Goal: Task Accomplishment & Management: Use online tool/utility

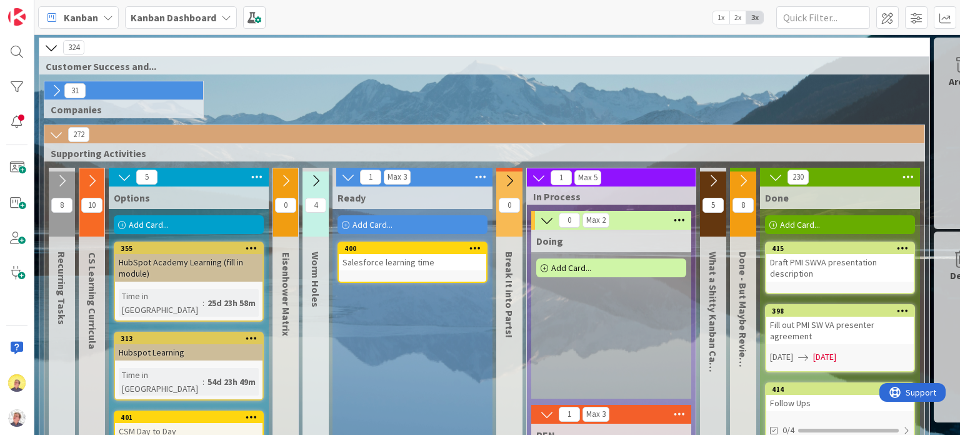
click at [181, 218] on div "Add Card..." at bounding box center [189, 224] width 150 height 19
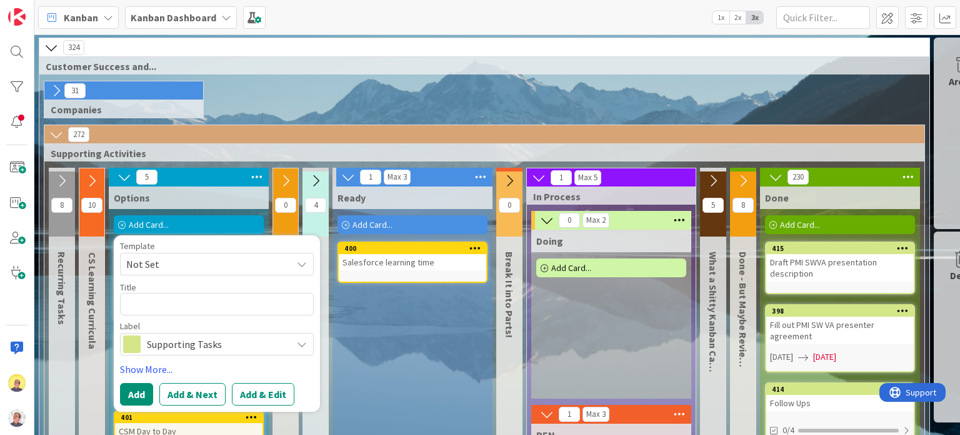
type textarea "x"
type textarea "C"
type textarea "x"
type textarea "Co"
type textarea "x"
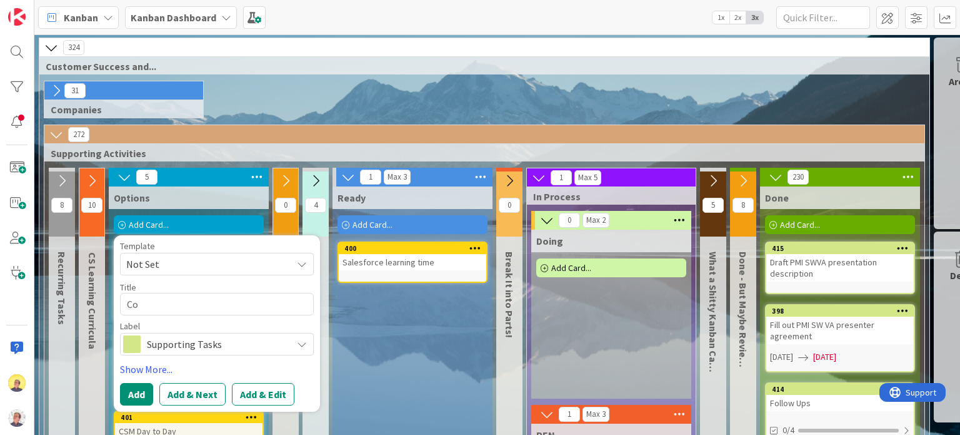
type textarea "Com"
type textarea "x"
type textarea "Comp"
type textarea "x"
type textarea "Compl"
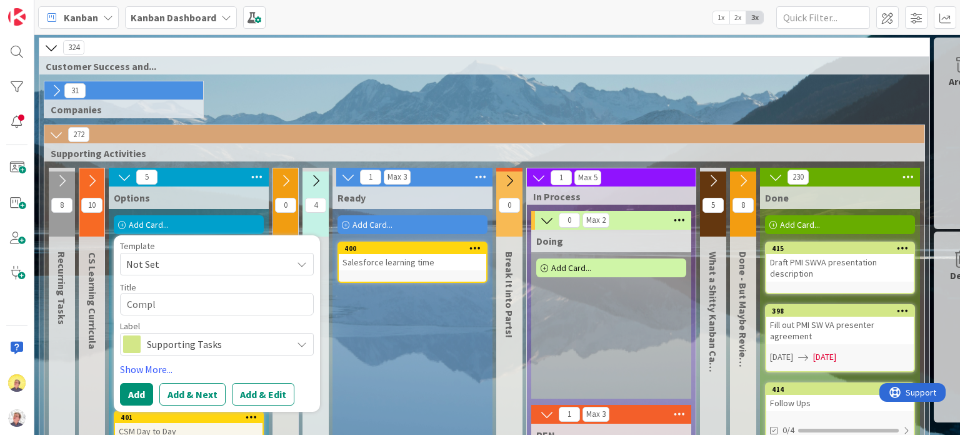
type textarea "x"
type textarea "Comple"
type textarea "x"
type textarea "Complet"
type textarea "x"
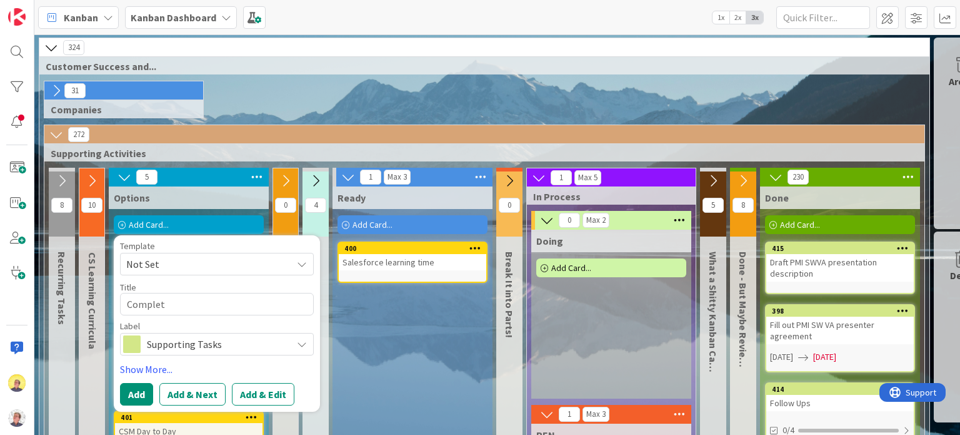
type textarea "Complete"
type textarea "x"
type textarea "Complete"
type textarea "x"
type textarea "Complete V"
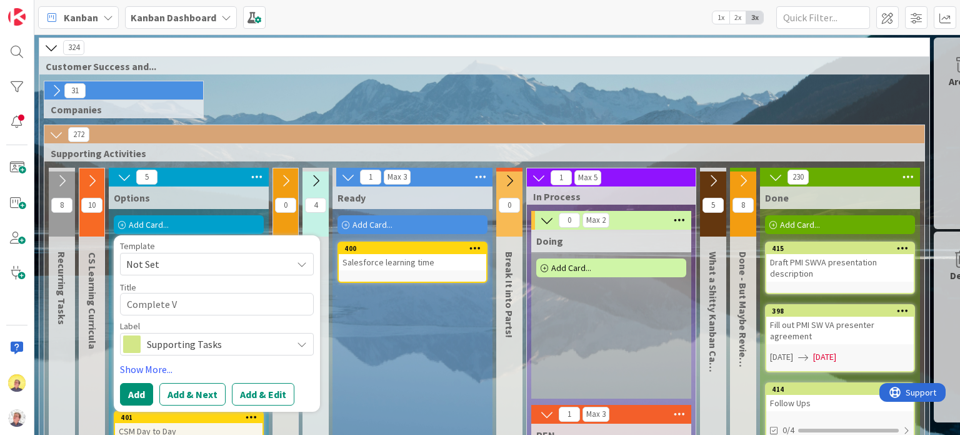
type textarea "x"
type textarea "Complete Vo"
type textarea "x"
type textarea "Complete Vol"
type textarea "x"
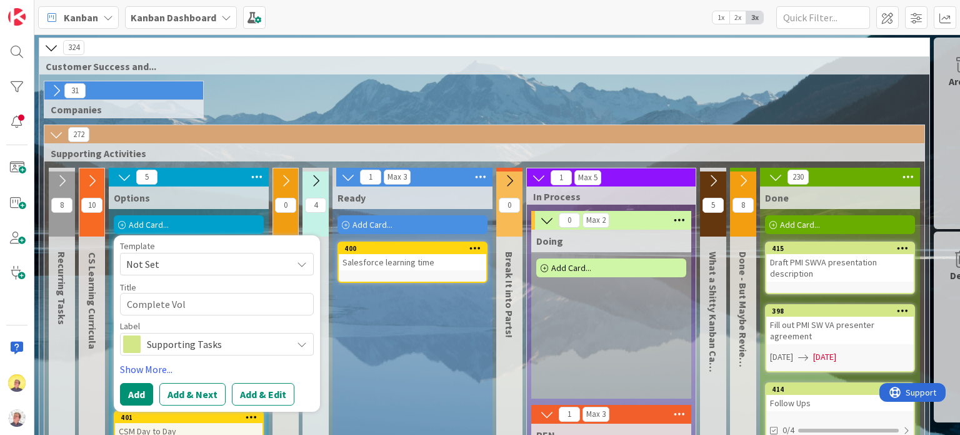
type textarea "Complete Volt"
type textarea "x"
type textarea "Complete Voltu"
type textarea "x"
type textarea "Complete Voltus"
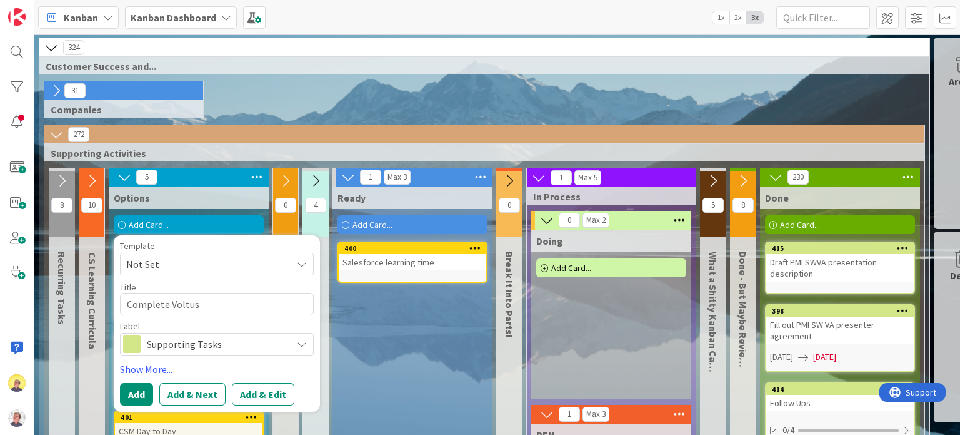
type textarea "x"
type textarea "Complete Voltus"
type textarea "x"
type textarea "Complete Voltus H"
type textarea "x"
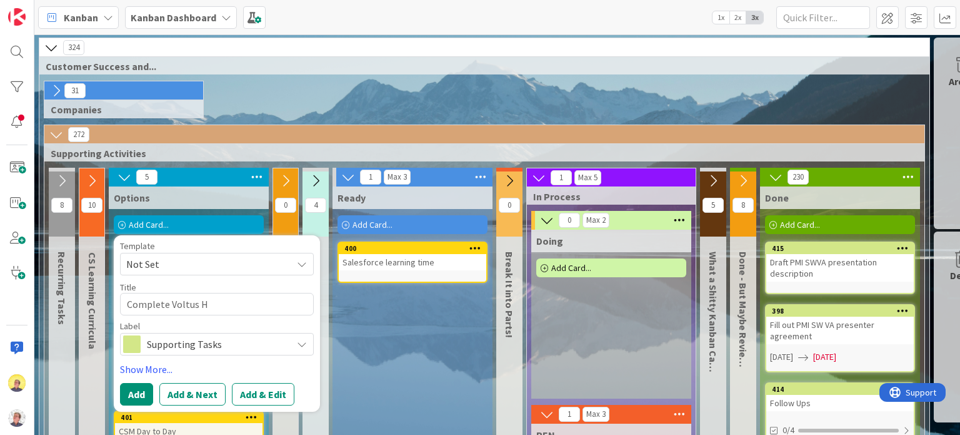
type textarea "Complete [PERSON_NAME]"
type textarea "x"
type textarea "Complete [PERSON_NAME]"
type textarea "x"
type textarea "Complete [PERSON_NAME] b"
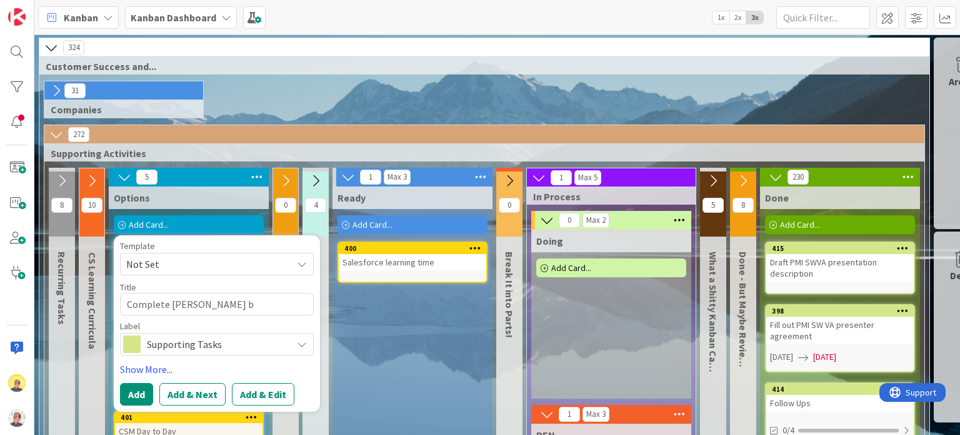
type textarea "x"
type textarea "Complete [PERSON_NAME] ba"
type textarea "x"
type textarea "Complete [PERSON_NAME] bas"
type textarea "x"
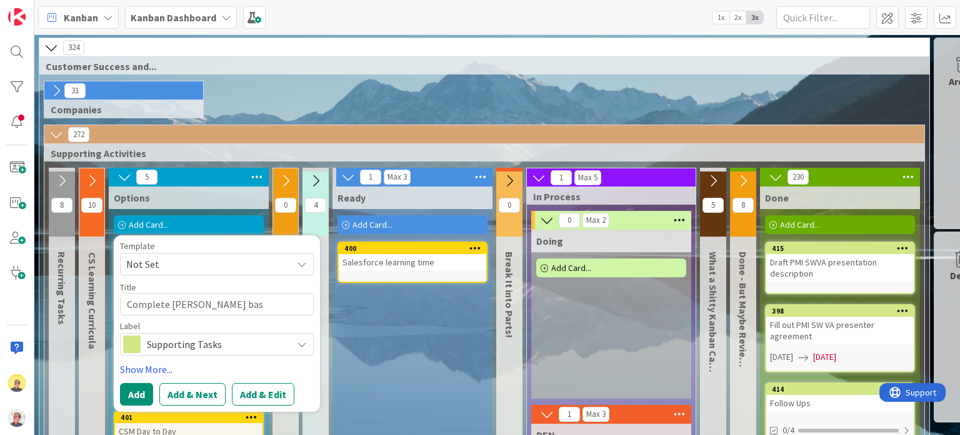
type textarea "Complete [PERSON_NAME] base"
type textarea "x"
type textarea "Complete [PERSON_NAME] based"
type textarea "x"
type textarea "Complete [PERSON_NAME] based"
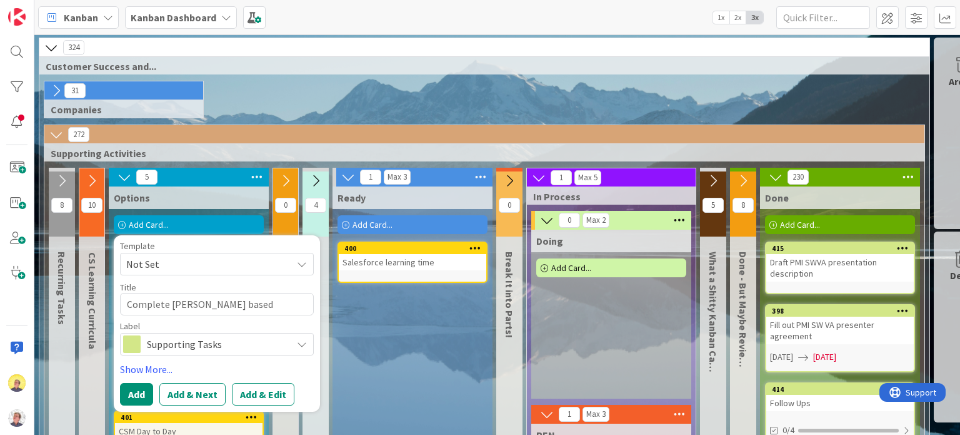
type textarea "x"
type textarea "Complete [PERSON_NAME] based o"
type textarea "x"
type textarea "Complete [PERSON_NAME] based on"
type textarea "x"
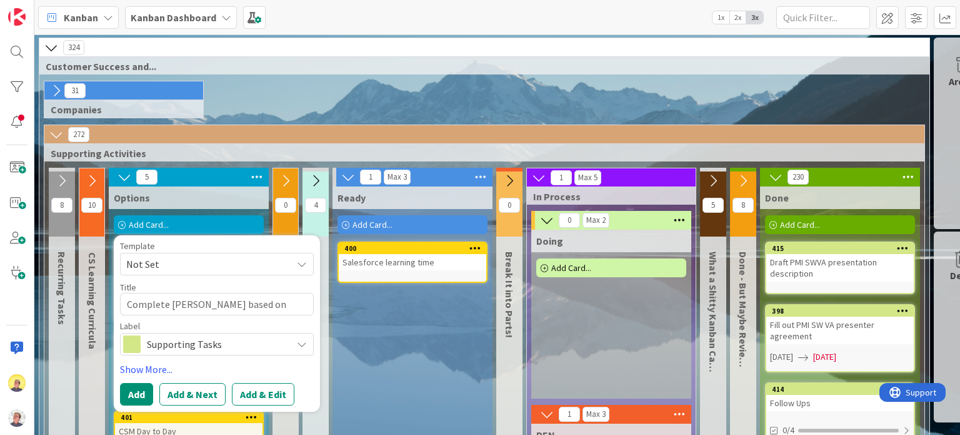
type textarea "Complete [PERSON_NAME] based on"
type textarea "x"
type textarea "Complete [PERSON_NAME] based on L"
type textarea "x"
type textarea "Complete [PERSON_NAME] based on"
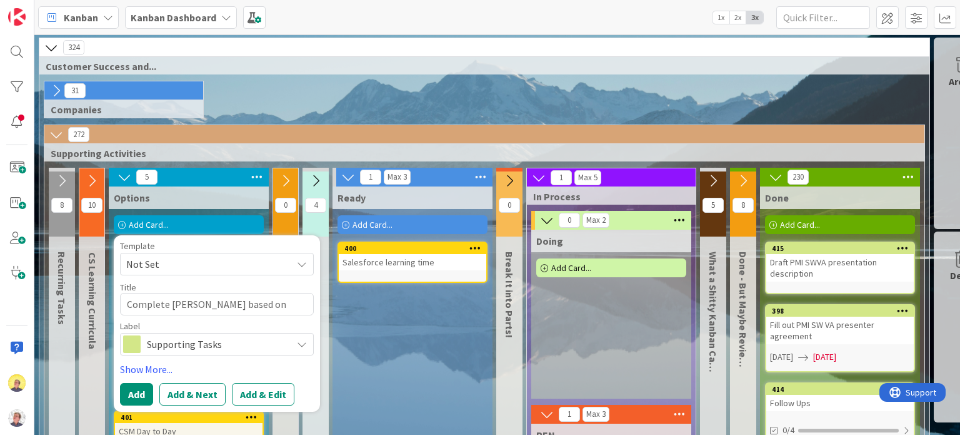
type textarea "x"
type textarea "Complete [PERSON_NAME] based on I"
type textarea "x"
type textarea "Complete [PERSON_NAME] based on"
type textarea "x"
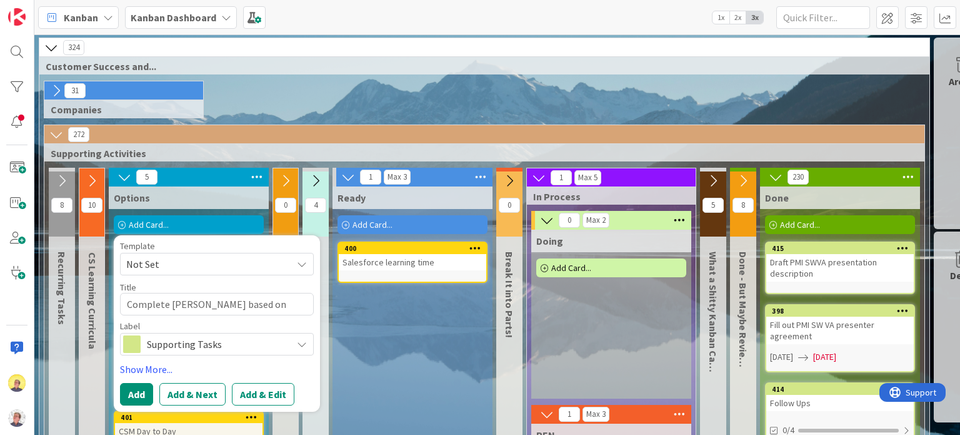
type textarea "Complete [PERSON_NAME] based on O"
type textarea "x"
type textarea "Complete [PERSON_NAME] based on Ol"
type textarea "x"
type textarea "Complete [PERSON_NAME] based on Oli"
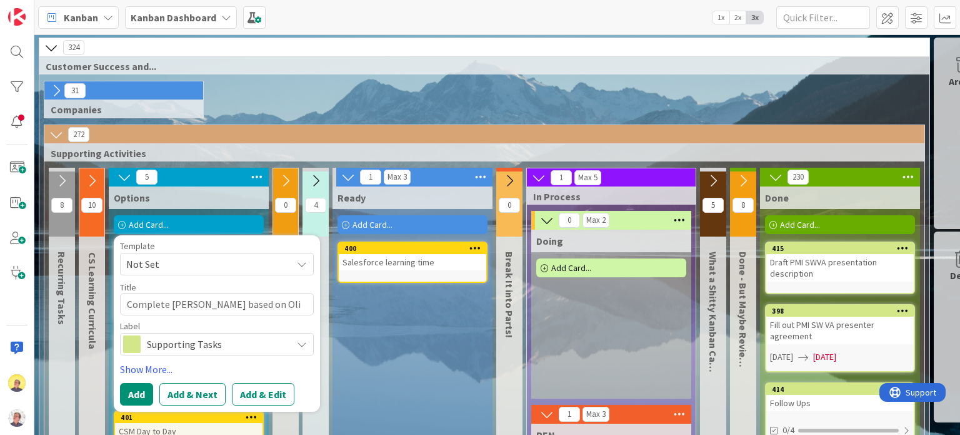
type textarea "x"
type textarea "Complete [PERSON_NAME] based on Oliv"
type textarea "x"
type textarea "Complete [PERSON_NAME] based on Olivi"
type textarea "x"
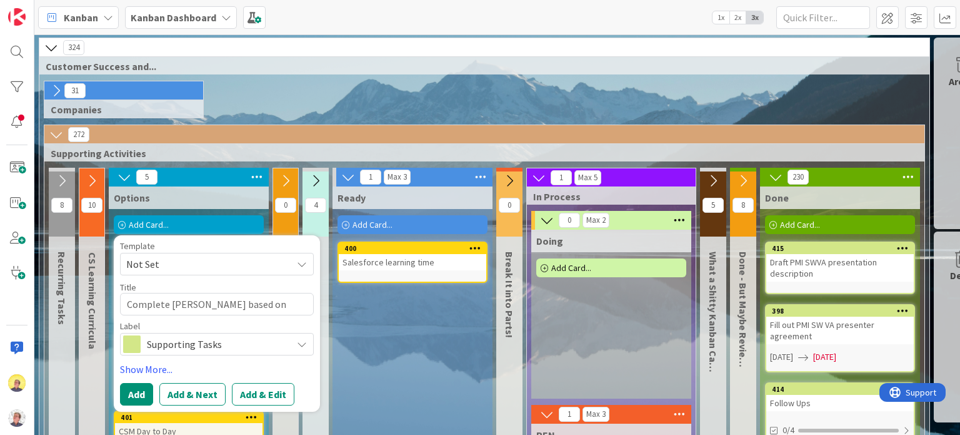
type textarea "Complete [PERSON_NAME] based on [PERSON_NAME]"
type textarea "x"
type textarea "Complete [PERSON_NAME] based on [PERSON_NAME]'"
type textarea "x"
type textarea "Complete [PERSON_NAME] based on [PERSON_NAME]'s"
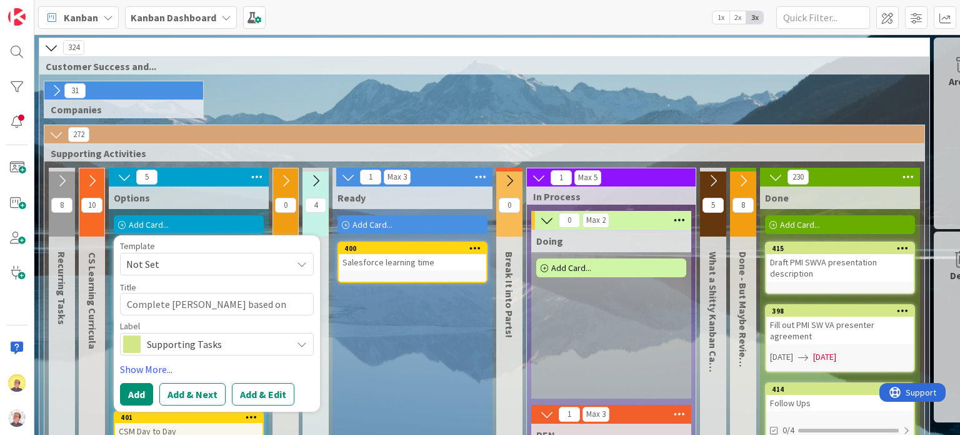
type textarea "x"
type textarea "Complete [PERSON_NAME] based on [PERSON_NAME]'s"
type textarea "x"
type textarea "Complete [PERSON_NAME] based on [PERSON_NAME]'s f"
type textarea "x"
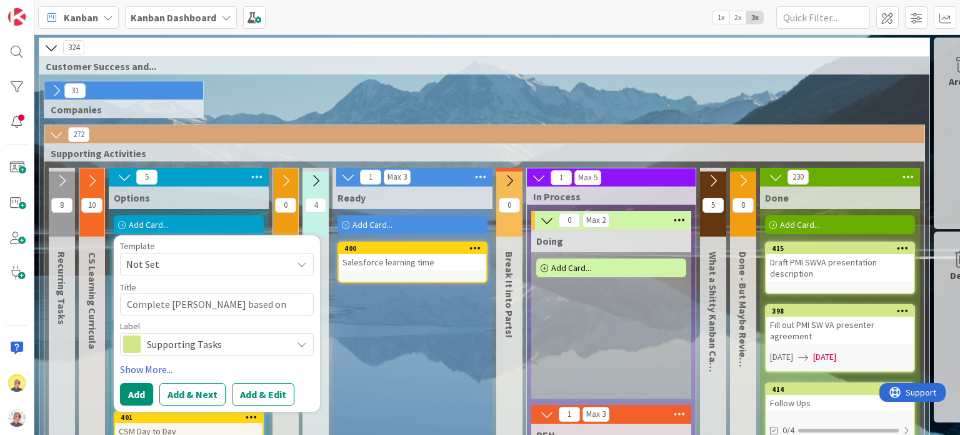
type textarea "Complete [PERSON_NAME] based on [PERSON_NAME]'s fe"
type textarea "x"
type textarea "Complete [PERSON_NAME] based on [PERSON_NAME]'s fee"
type textarea "x"
type textarea "Complete [PERSON_NAME] based on [PERSON_NAME]'s feed"
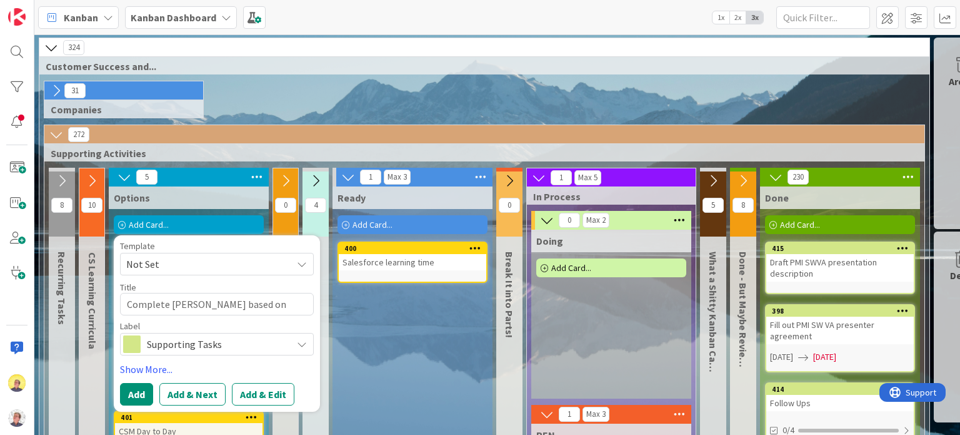
type textarea "x"
type textarea "Complete [PERSON_NAME] based on [PERSON_NAME]'s feedb"
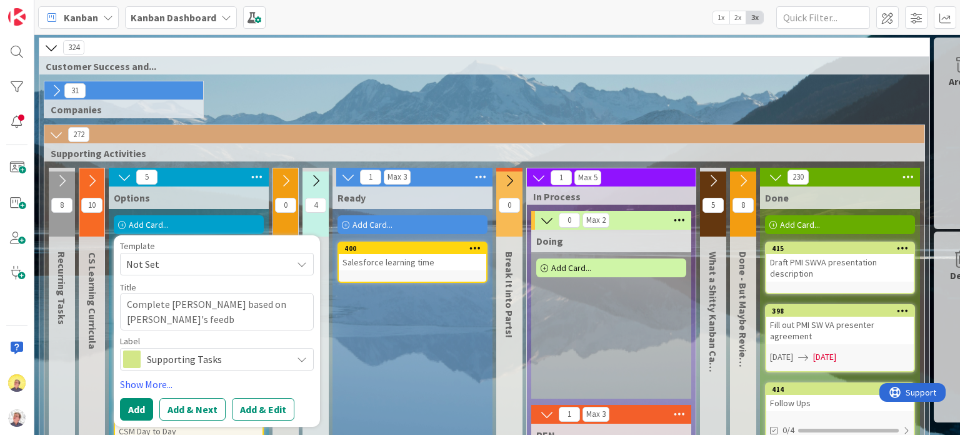
type textarea "x"
type textarea "Complete [PERSON_NAME] based on [PERSON_NAME]'s feedba"
type textarea "x"
type textarea "Complete [PERSON_NAME] based on [PERSON_NAME]'s feedbac"
type textarea "x"
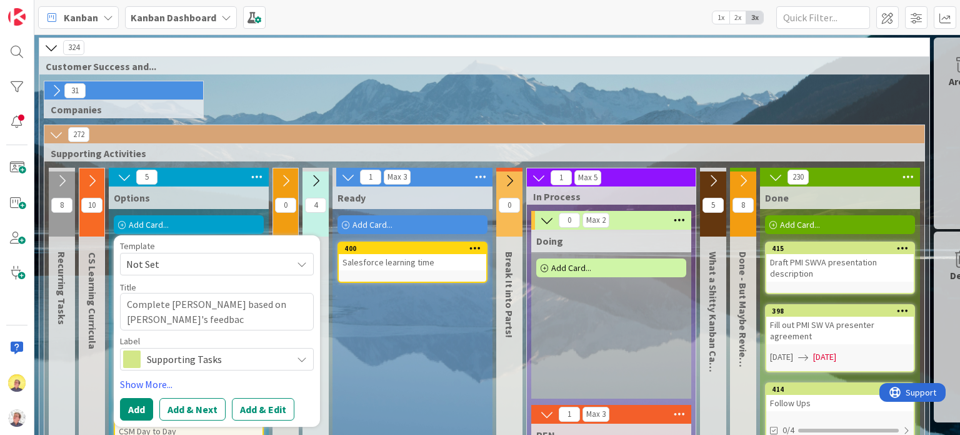
type textarea "Complete [PERSON_NAME] based on [PERSON_NAME]'s feedbacc"
type textarea "x"
type textarea "Complete [PERSON_NAME] based on [PERSON_NAME]'s feedbacck"
click at [278, 360] on span "Supporting Tasks" at bounding box center [216, 359] width 139 height 18
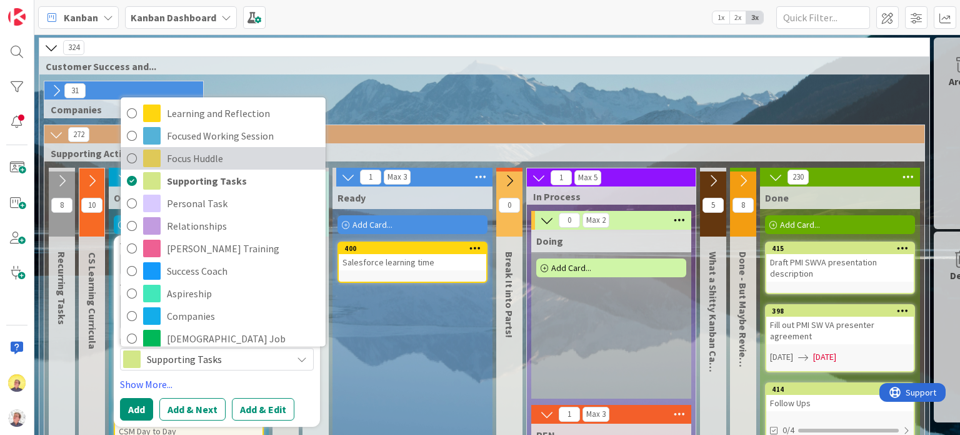
click at [220, 162] on span "Focus Huddle" at bounding box center [243, 158] width 153 height 19
type textarea "x"
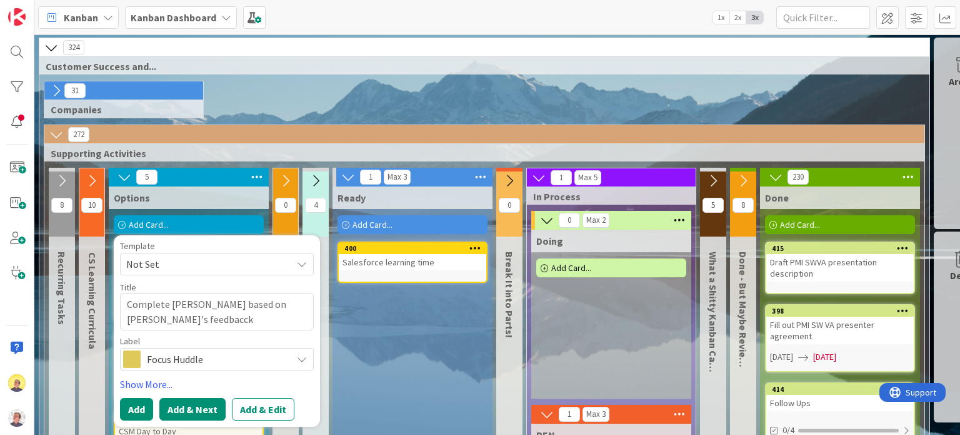
click at [178, 410] on button "Add & Next" at bounding box center [192, 409] width 66 height 23
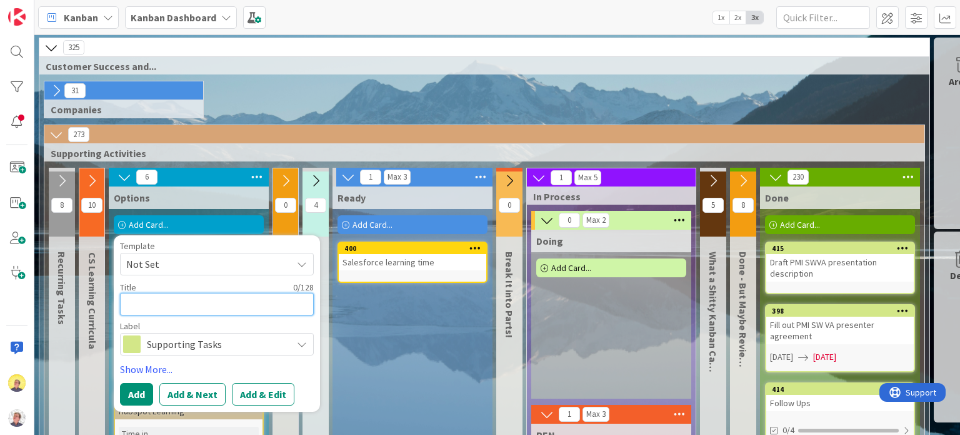
click at [206, 306] on textarea at bounding box center [217, 304] width 194 height 23
type textarea "x"
type textarea "P"
type textarea "x"
type textarea "Pr"
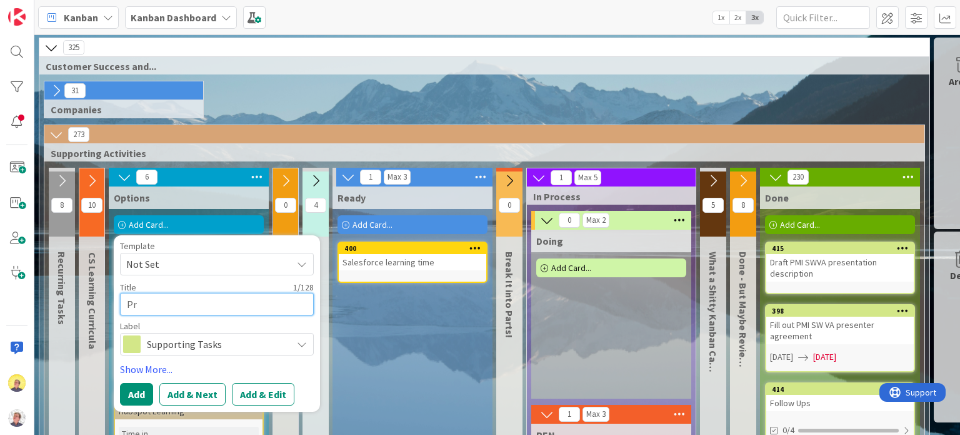
type textarea "x"
type textarea "Pra"
type textarea "x"
type textarea "Prac"
type textarea "x"
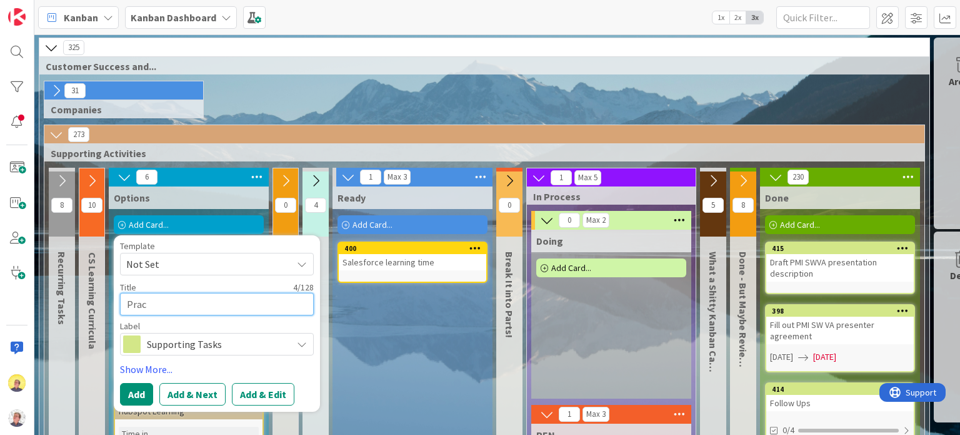
type textarea "Pract"
type textarea "x"
type textarea "Practi"
type textarea "x"
type textarea "Practic"
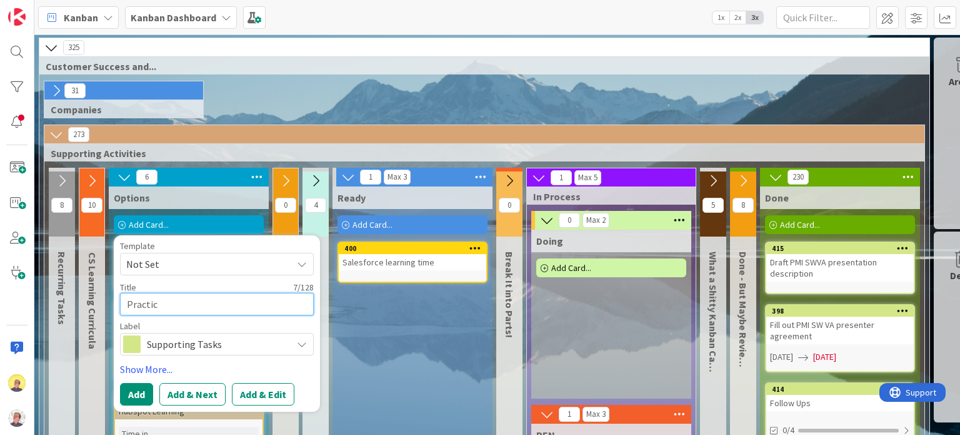
type textarea "x"
type textarea "Practice"
type textarea "x"
type textarea "Practice"
type textarea "x"
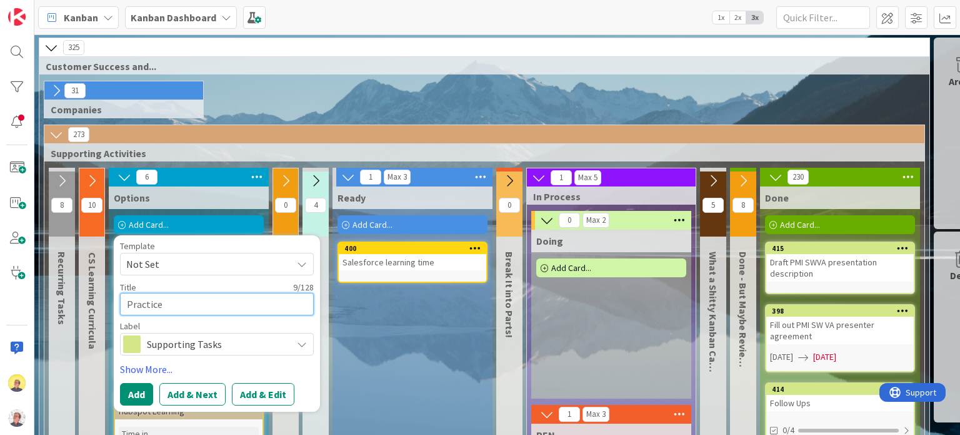
type textarea "Practice C"
type textarea "x"
type textarea "Practice CS"
type textarea "x"
type textarea "Practice CS"
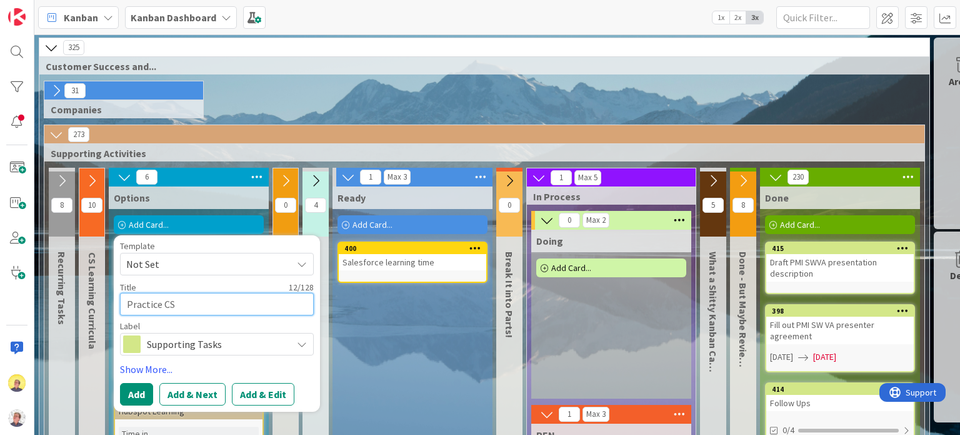
type textarea "x"
type textarea "Practice CS H"
type textarea "x"
type textarea "Practice CS Ha"
type textarea "x"
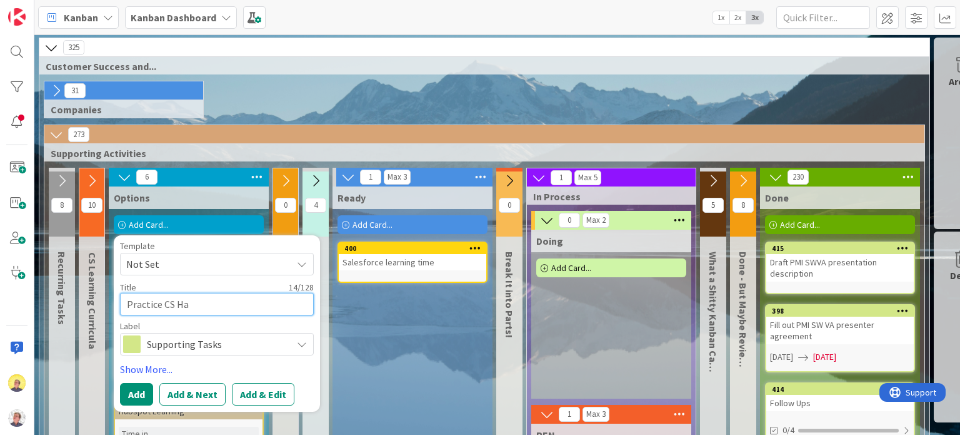
type textarea "Practice CS Hab"
type textarea "x"
type textarea "Practice CS Habi"
type textarea "x"
type textarea "Practice CS Habit"
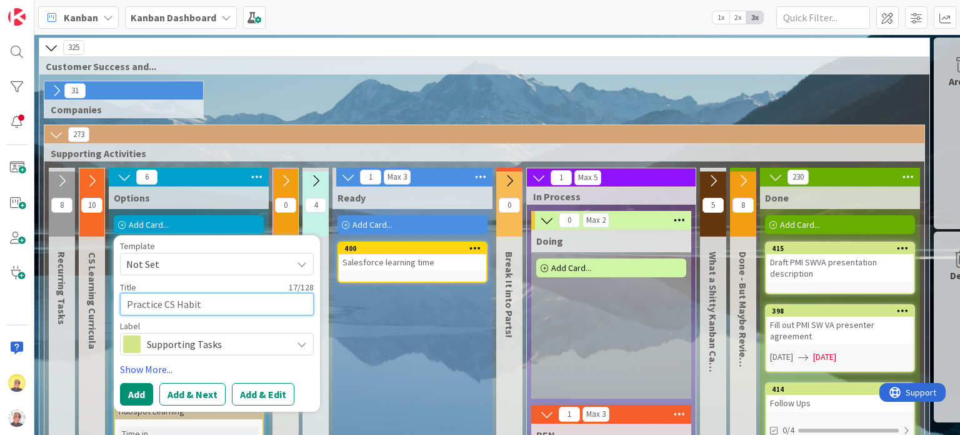
type textarea "x"
type textarea "Practice CS Habit"
type textarea "x"
type textarea "Practice CS Habit L"
type textarea "x"
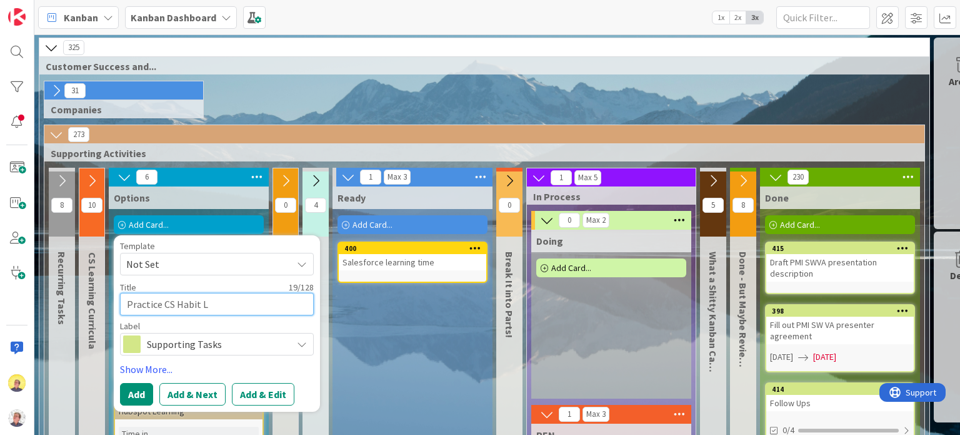
type textarea "Practice CS Habit Lo"
type textarea "x"
type textarea "Practice CS Habit Loo"
type textarea "x"
type textarea "Practice CS Habit Loop"
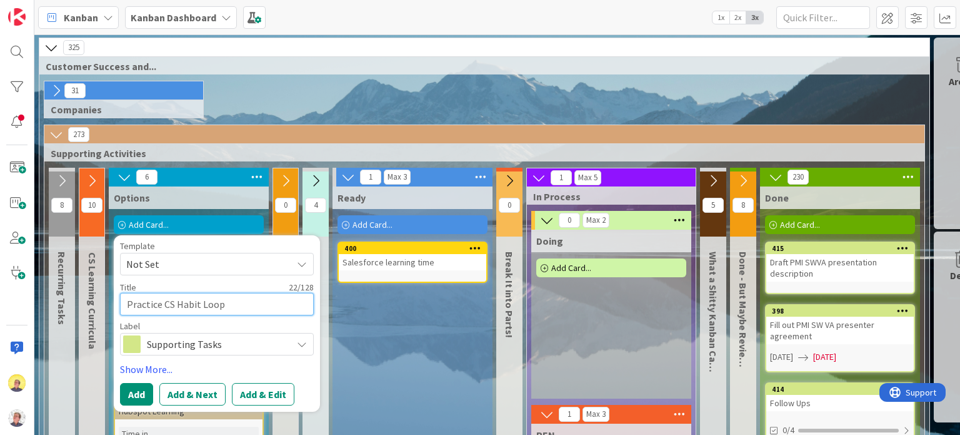
type textarea "x"
type textarea "Practice CS Habit Loops"
click at [254, 392] on button "Add & Edit" at bounding box center [263, 394] width 63 height 23
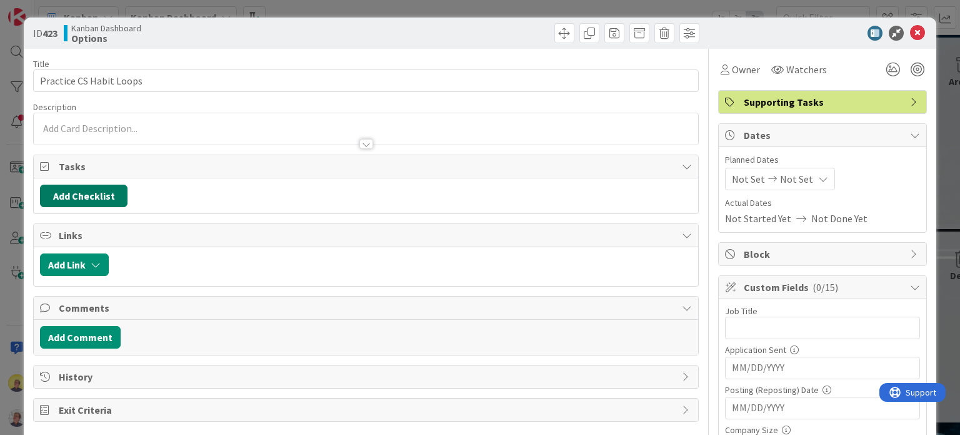
click at [100, 196] on button "Add Checklist" at bounding box center [84, 195] width 88 height 23
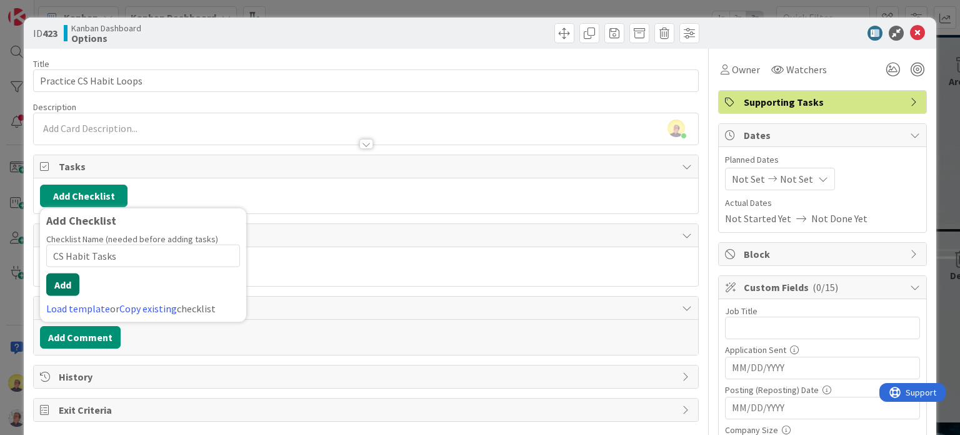
type input "CS Habit Tasks"
click at [68, 281] on button "Add" at bounding box center [62, 284] width 33 height 23
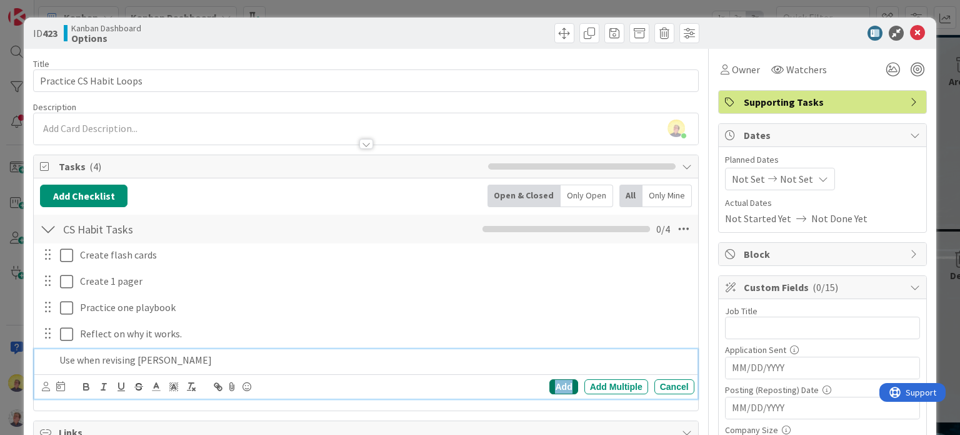
click at [558, 387] on div "Add" at bounding box center [564, 386] width 28 height 15
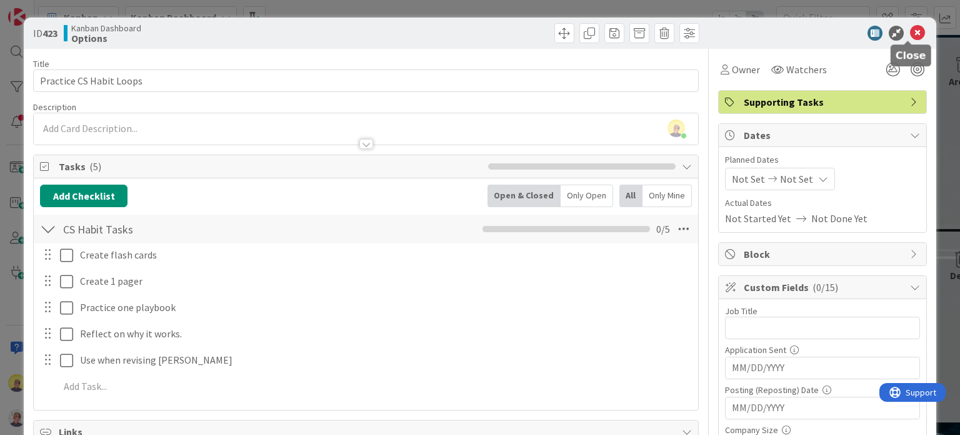
click at [910, 32] on icon at bounding box center [917, 33] width 15 height 15
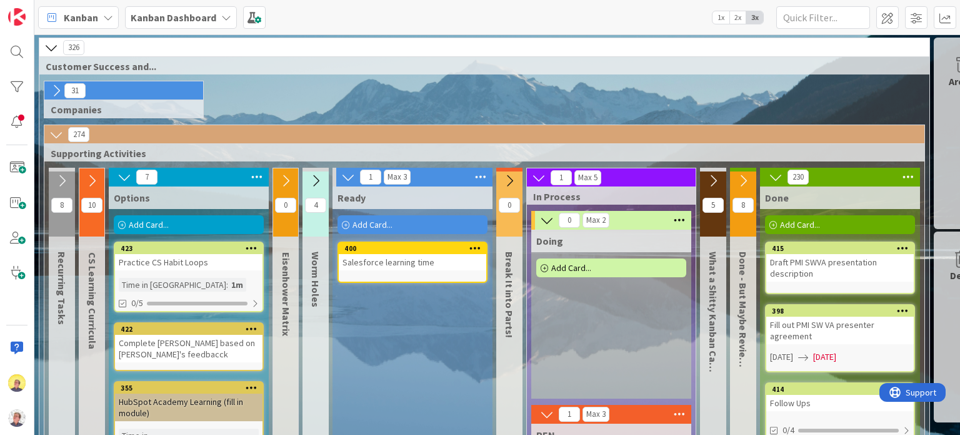
click at [229, 225] on div "Add Card..." at bounding box center [189, 224] width 150 height 19
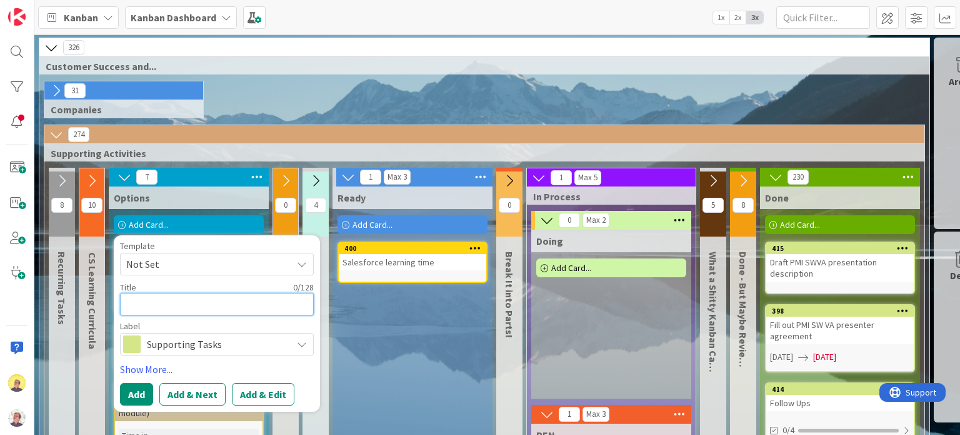
type textarea "x"
type textarea "R"
type textarea "x"
type textarea "Re"
type textarea "x"
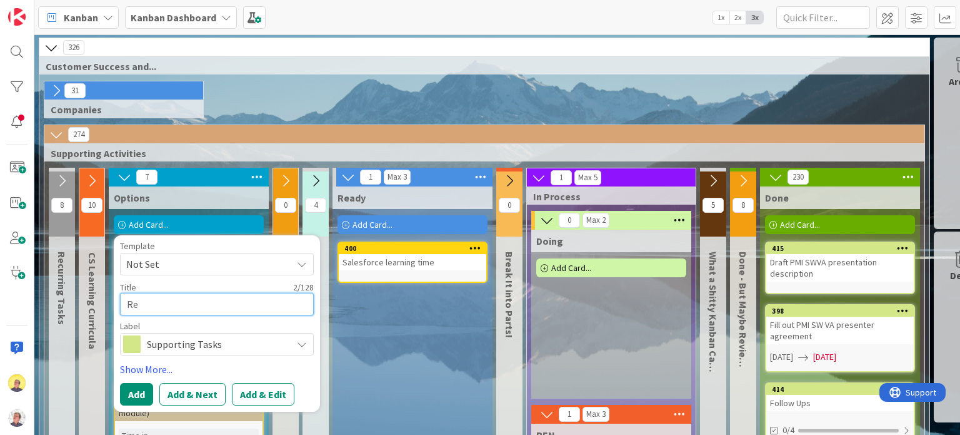
type textarea "Res"
type textarea "x"
type textarea "Rese"
type textarea "x"
type textarea "Resea"
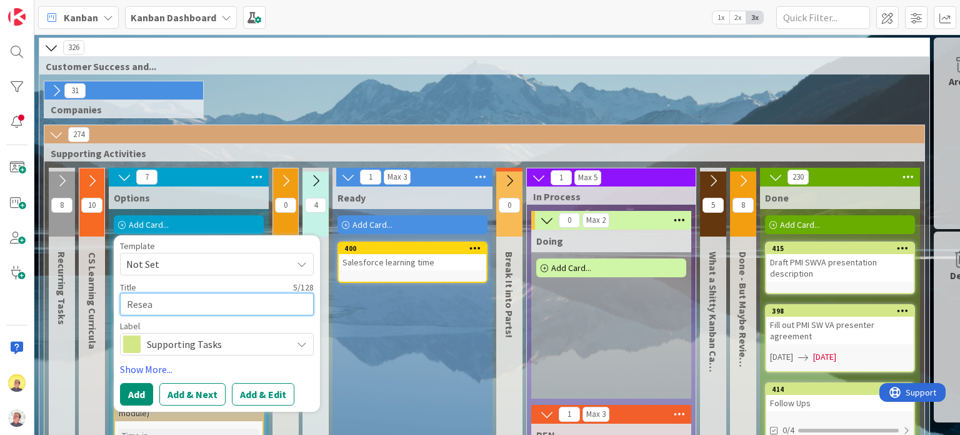
type textarea "x"
type textarea "Resear"
type textarea "x"
type textarea "Researc"
type textarea "x"
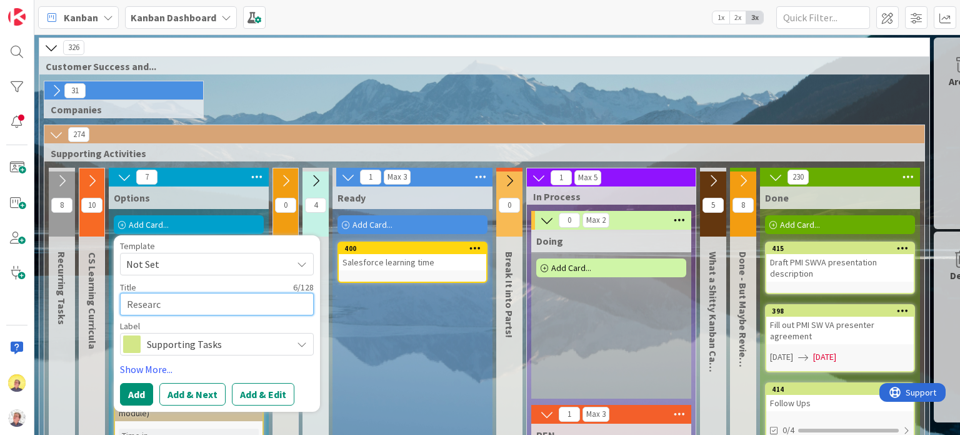
type textarea "Research"
type textarea "x"
type textarea "Research"
type textarea "x"
type textarea "Research M"
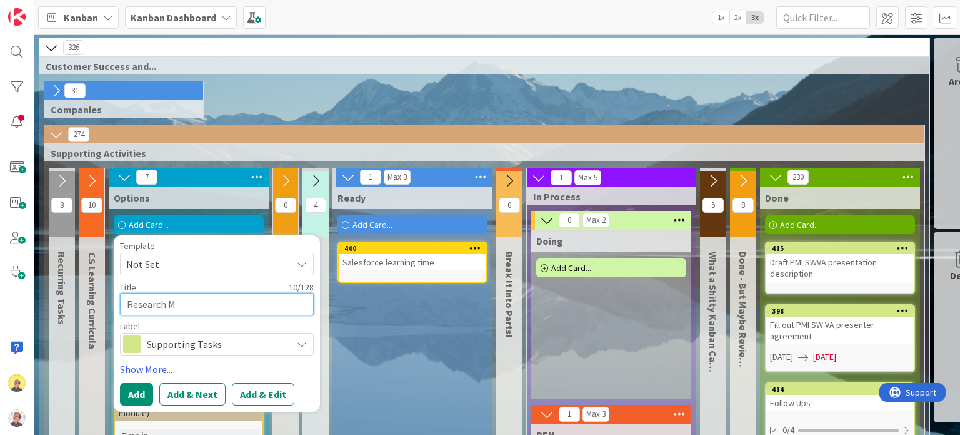
type textarea "x"
type textarea "Research MI"
type textarea "x"
type textarea "Research MIS"
type textarea "x"
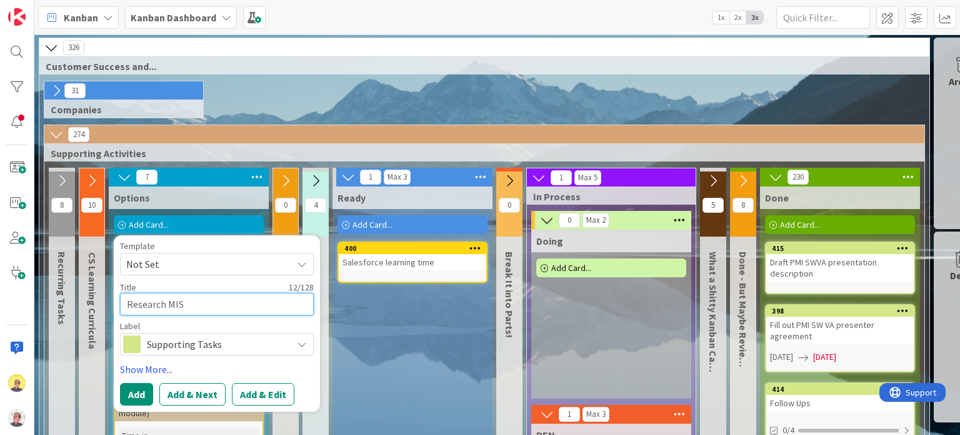
type textarea "Research MISO"
type textarea "x"
type textarea "Research MISO"
type textarea "x"
type textarea "Research MISO a"
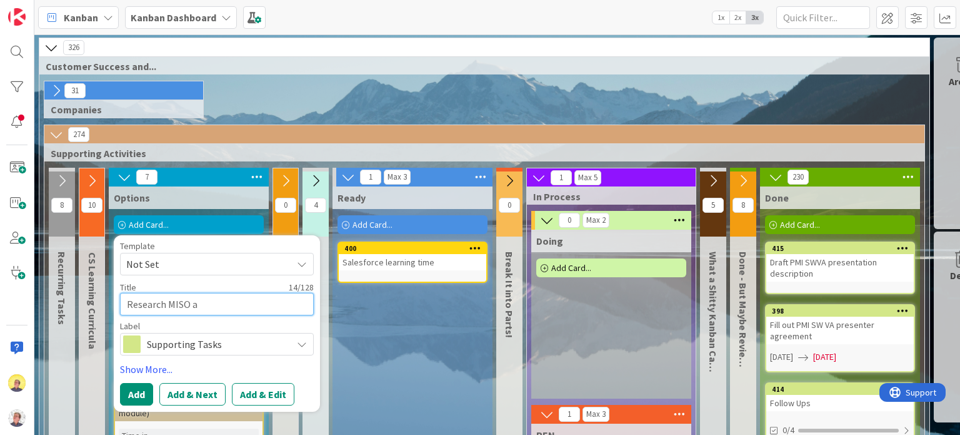
type textarea "x"
type textarea "Research MISO an"
type textarea "x"
type textarea "Research MISO and"
type textarea "x"
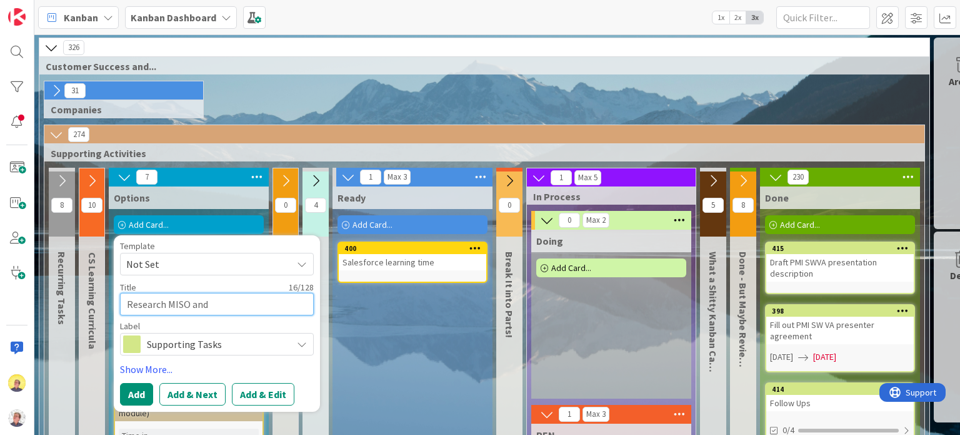
type textarea "Research MISO and"
type textarea "x"
type textarea "Research MISO and"
type textarea "x"
type textarea "Research MISO an"
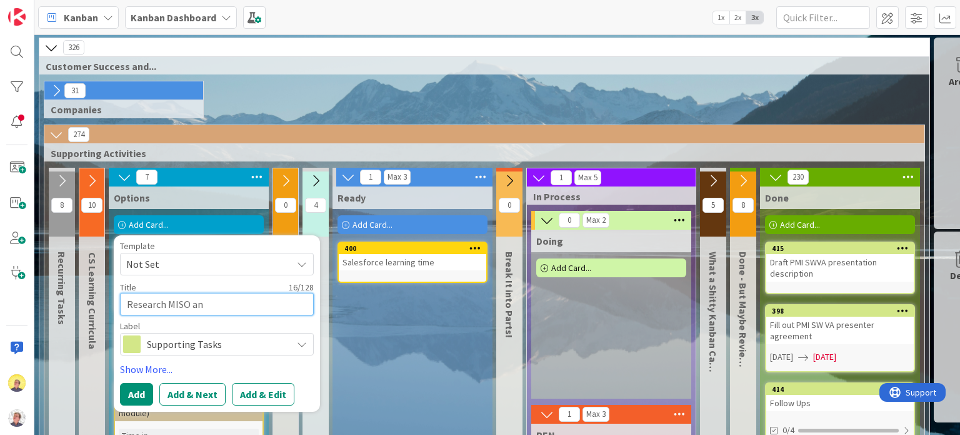
type textarea "x"
type textarea "Research MISO a"
type textarea "x"
type textarea "Research MISO"
type textarea "x"
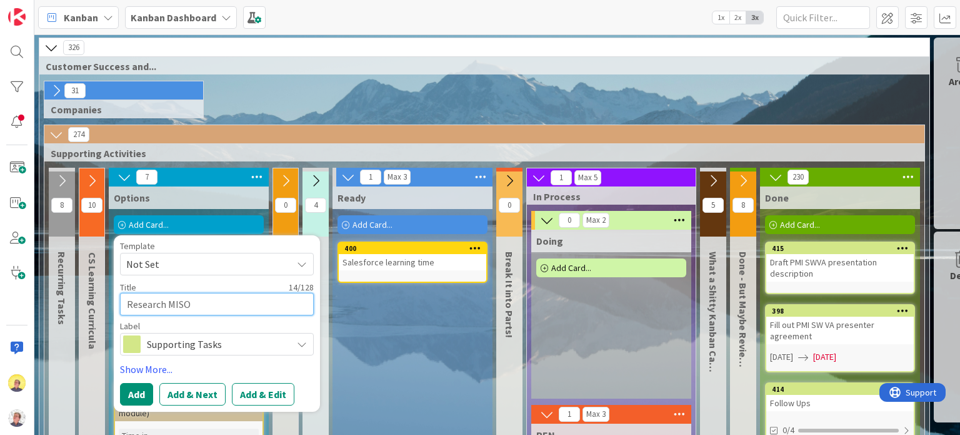
type textarea "Research MISO"
type textarea "x"
type textarea "Research MISO"
type textarea "x"
type textarea "Research MISO a"
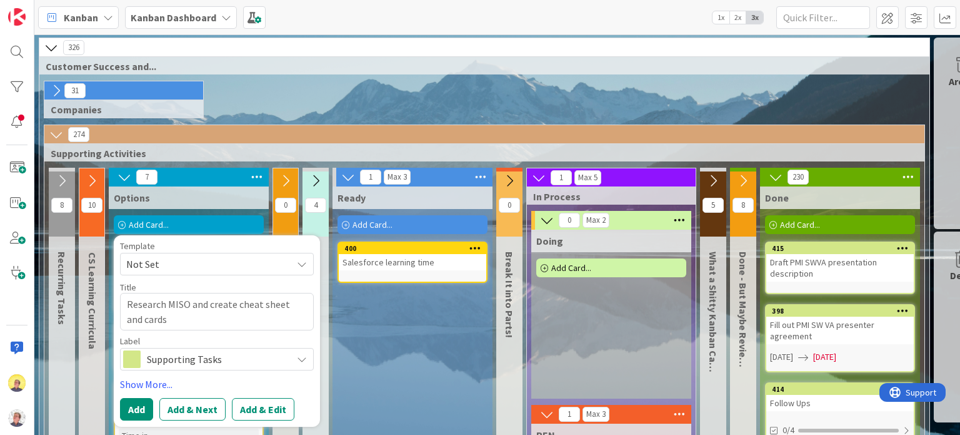
click at [303, 361] on icon at bounding box center [302, 359] width 10 height 10
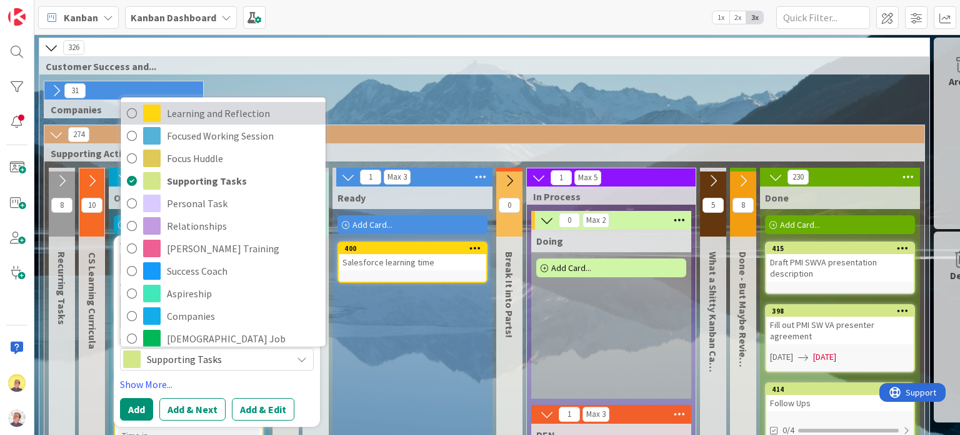
click at [226, 116] on span "Learning and Reflection" at bounding box center [243, 113] width 153 height 19
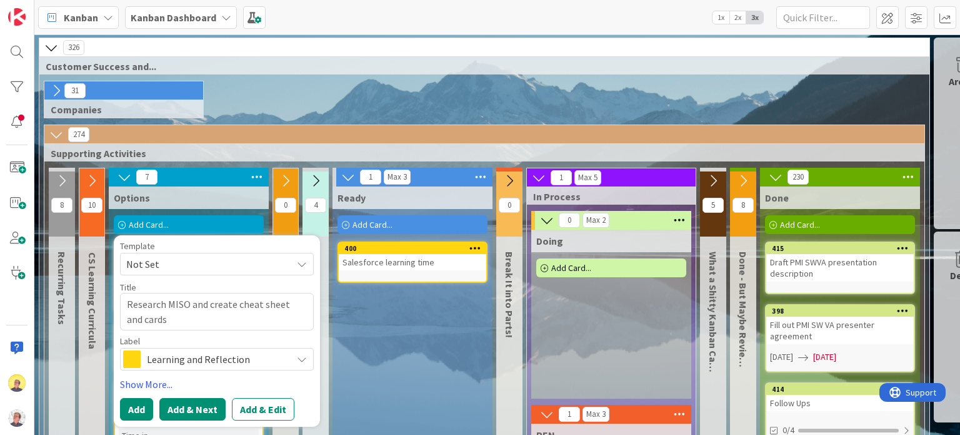
click at [182, 414] on button "Add & Next" at bounding box center [192, 409] width 66 height 23
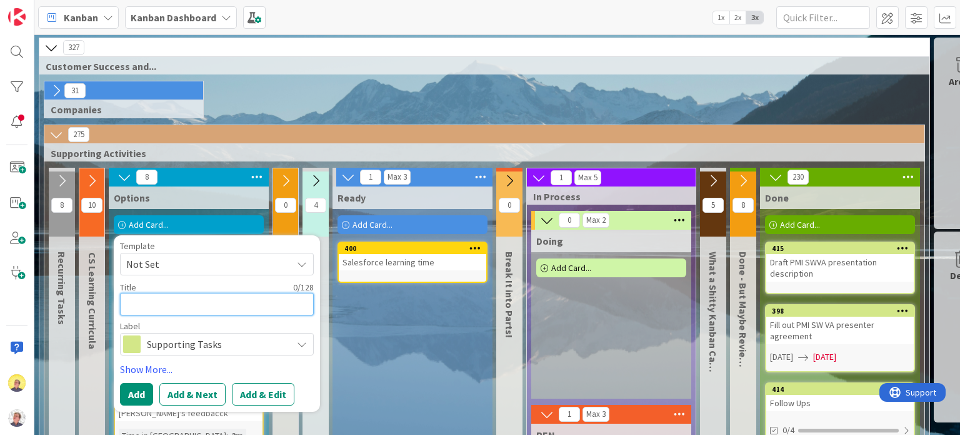
click at [200, 301] on textarea at bounding box center [217, 304] width 194 height 23
click at [289, 346] on div "Supporting Tasks" at bounding box center [217, 344] width 194 height 23
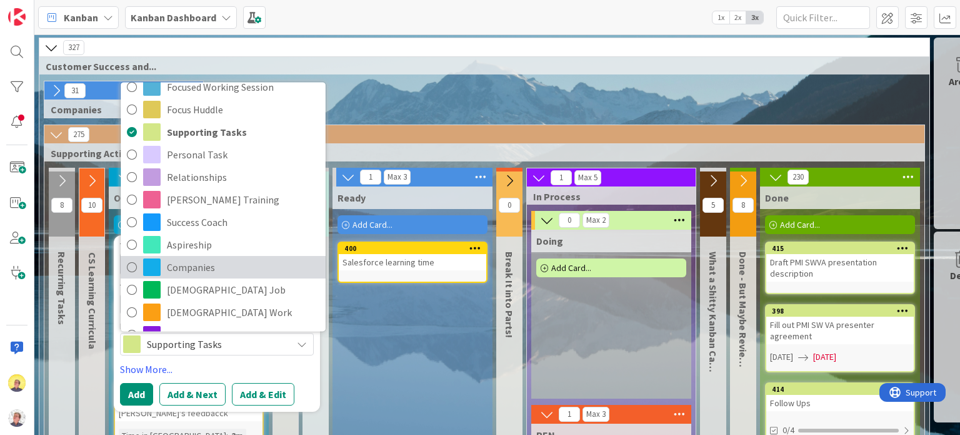
scroll to position [63, 0]
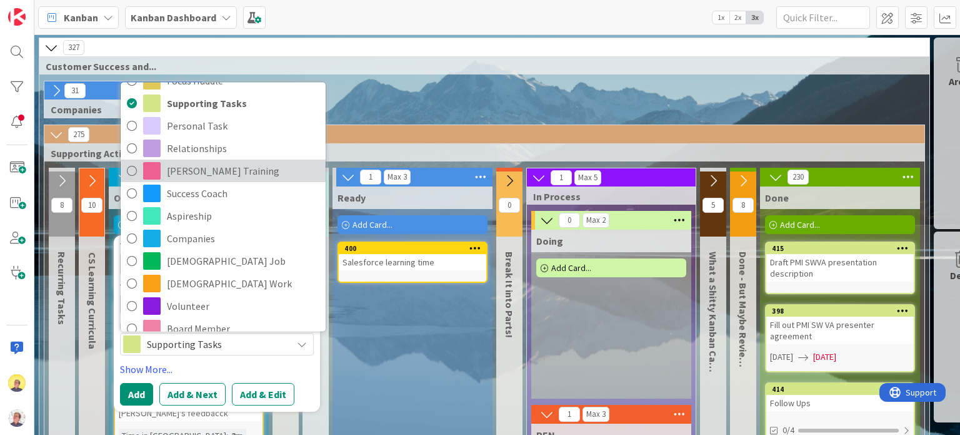
click at [208, 172] on span "[PERSON_NAME] Training" at bounding box center [243, 170] width 153 height 19
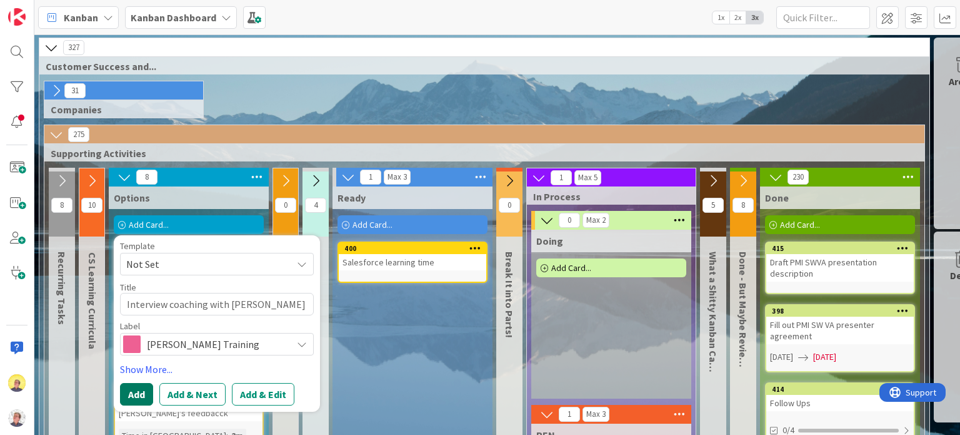
click at [147, 391] on button "Add" at bounding box center [136, 394] width 33 height 23
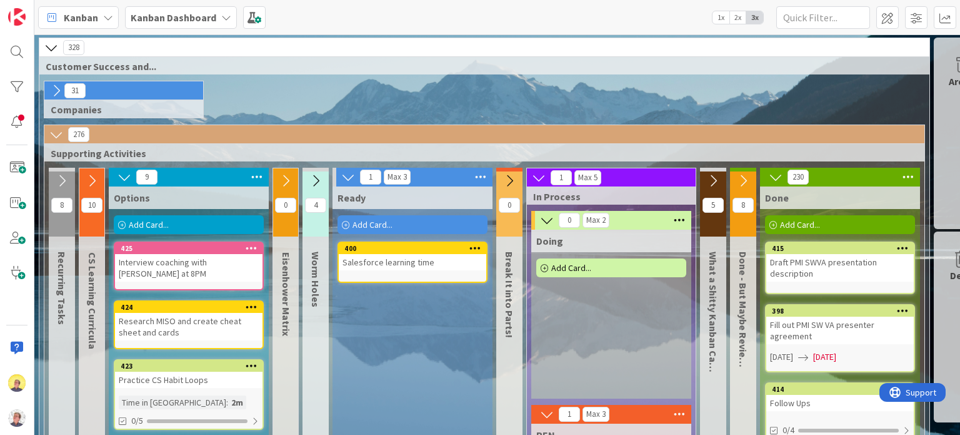
click at [190, 227] on div "Add Card..." at bounding box center [189, 224] width 150 height 19
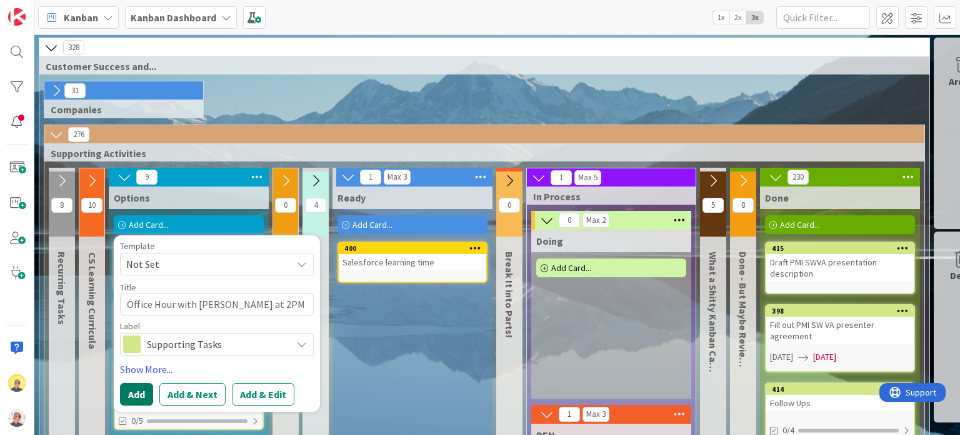
click at [143, 394] on button "Add" at bounding box center [136, 394] width 33 height 23
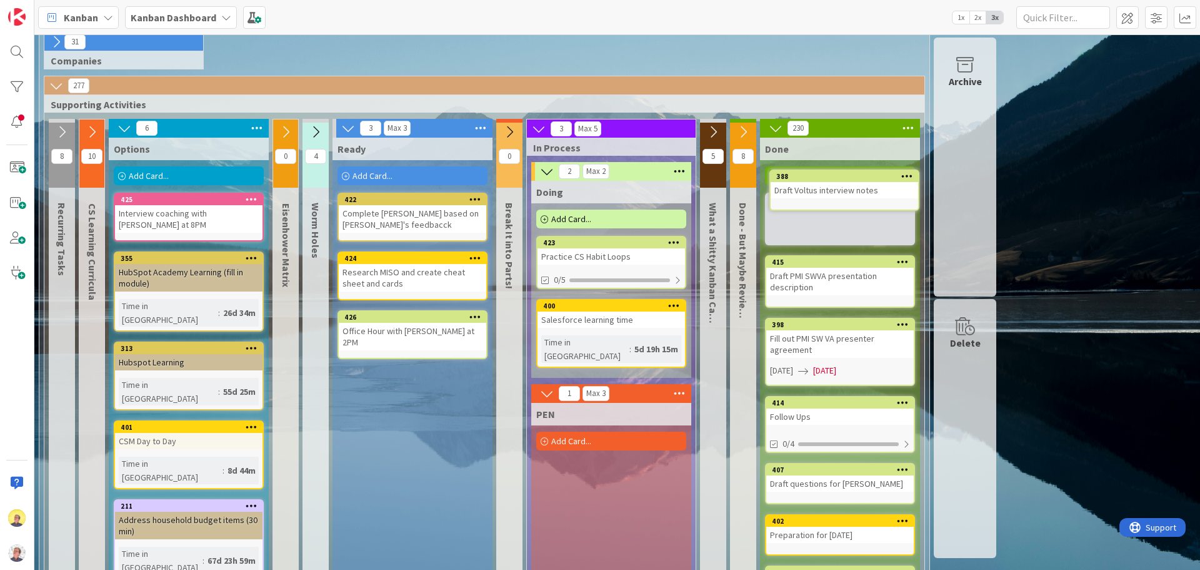
scroll to position [41, 0]
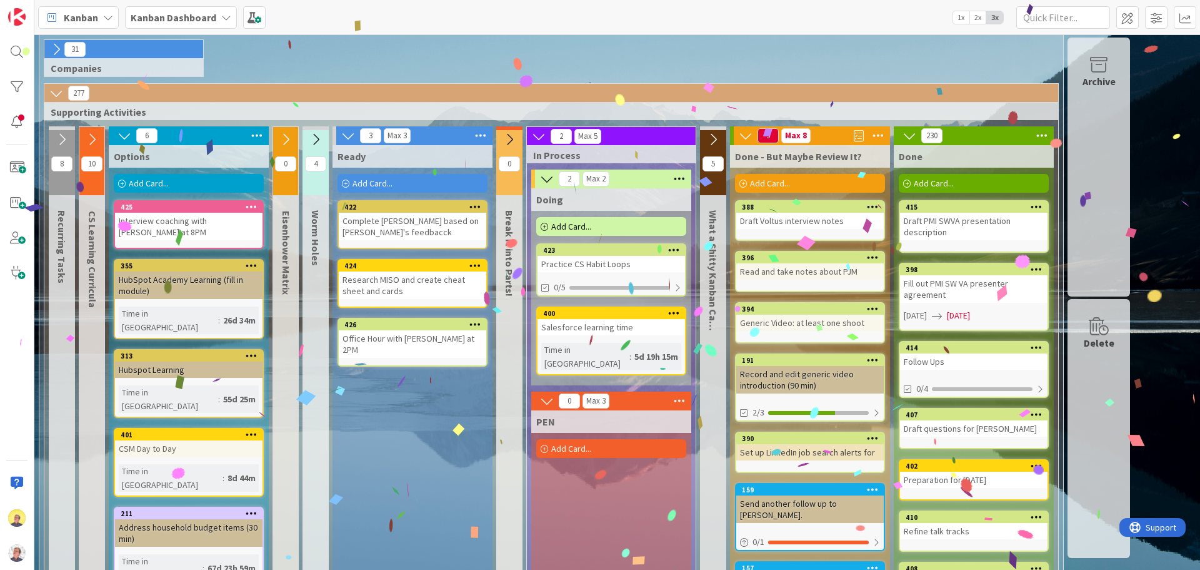
click at [747, 133] on icon at bounding box center [746, 136] width 14 height 14
